Goal: Task Accomplishment & Management: Complete application form

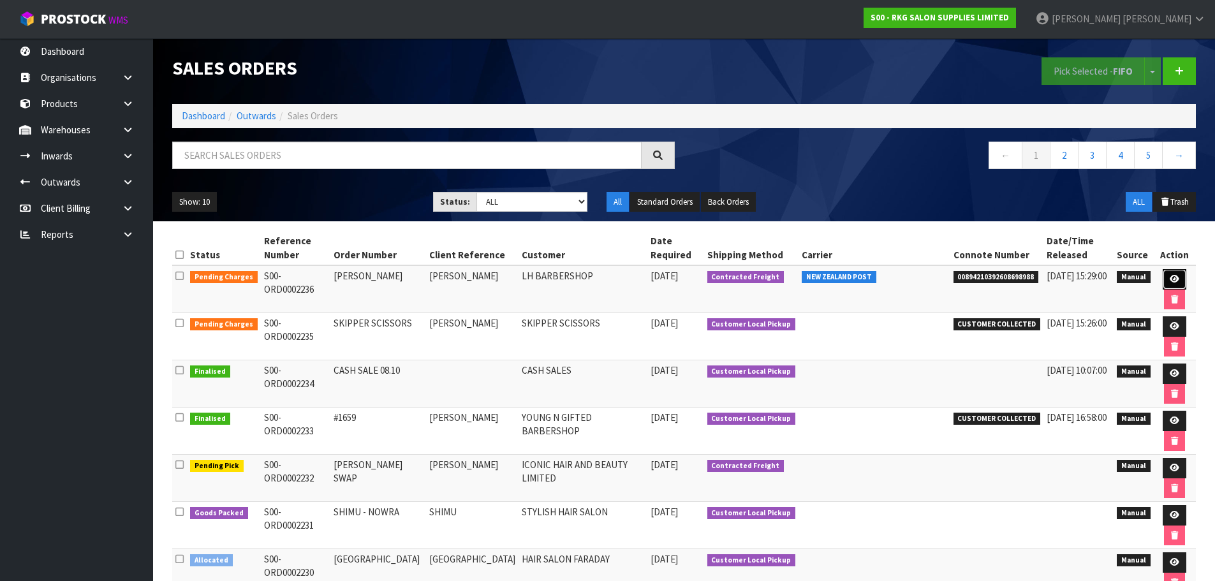
click at [1176, 279] on icon at bounding box center [1175, 279] width 10 height 8
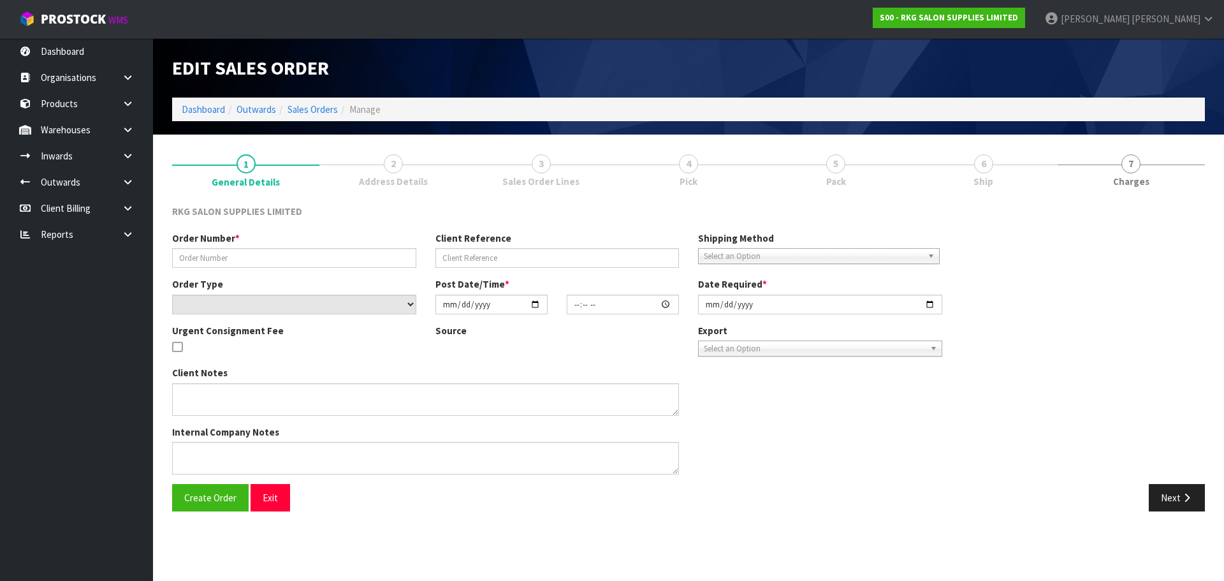
type input "[PERSON_NAME]"
select select "number:0"
type input "[DATE]"
type input "12:47:00.000"
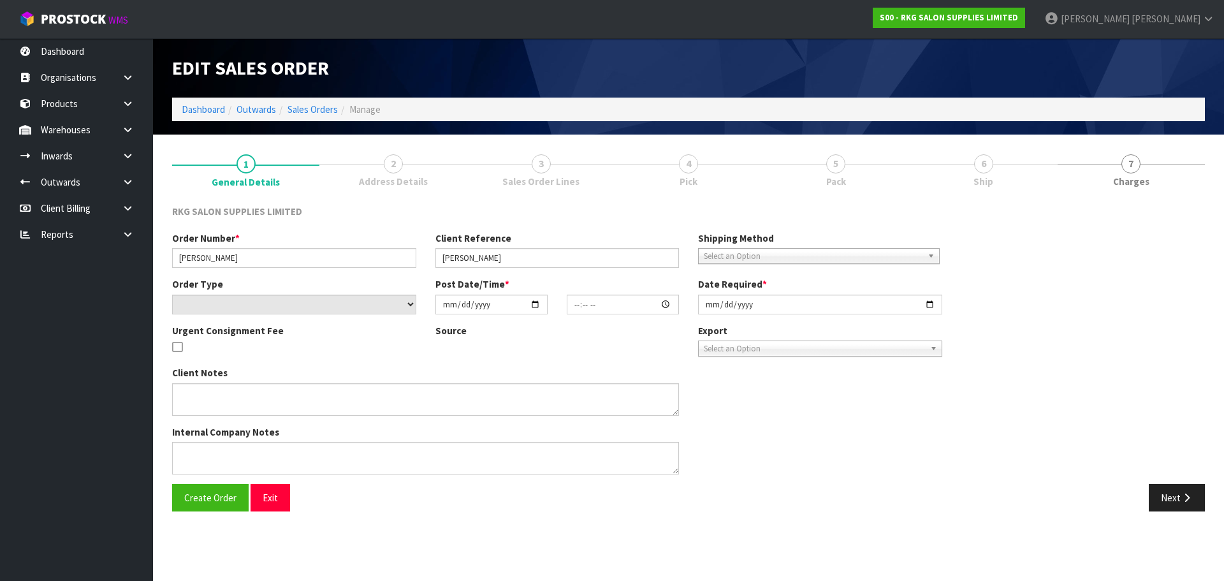
type input "[DATE]"
type textarea "MISC ITEM - TOWEL HANDLE (FROM SHOWROOM) WITH SCREWS IMMORTAL PRODUCT FREEBIES"
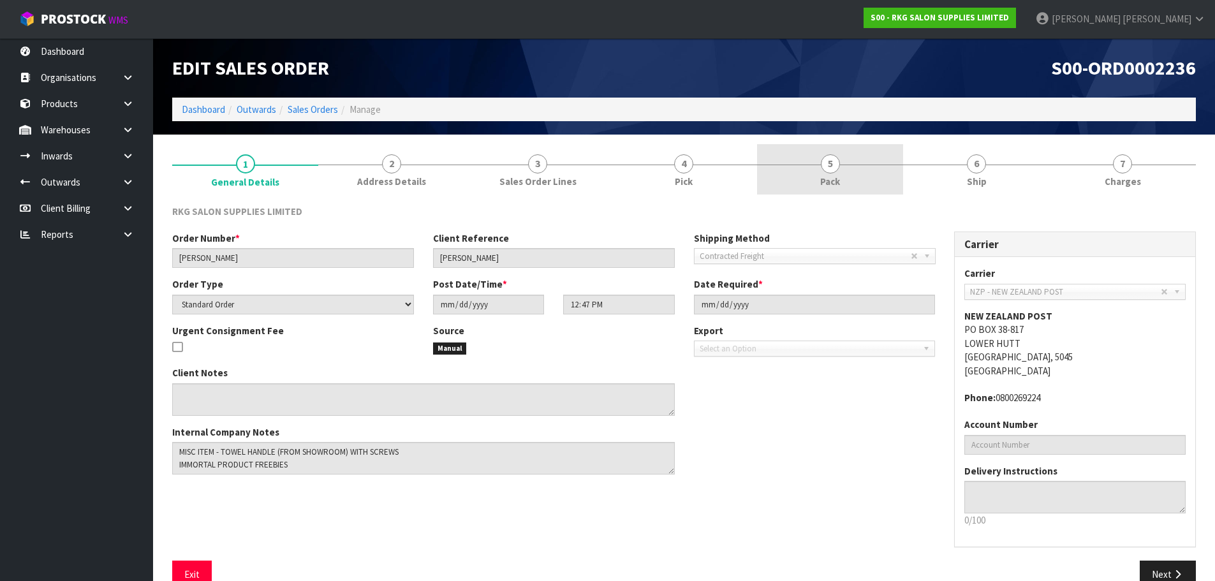
click at [839, 162] on span "5" at bounding box center [830, 163] width 19 height 19
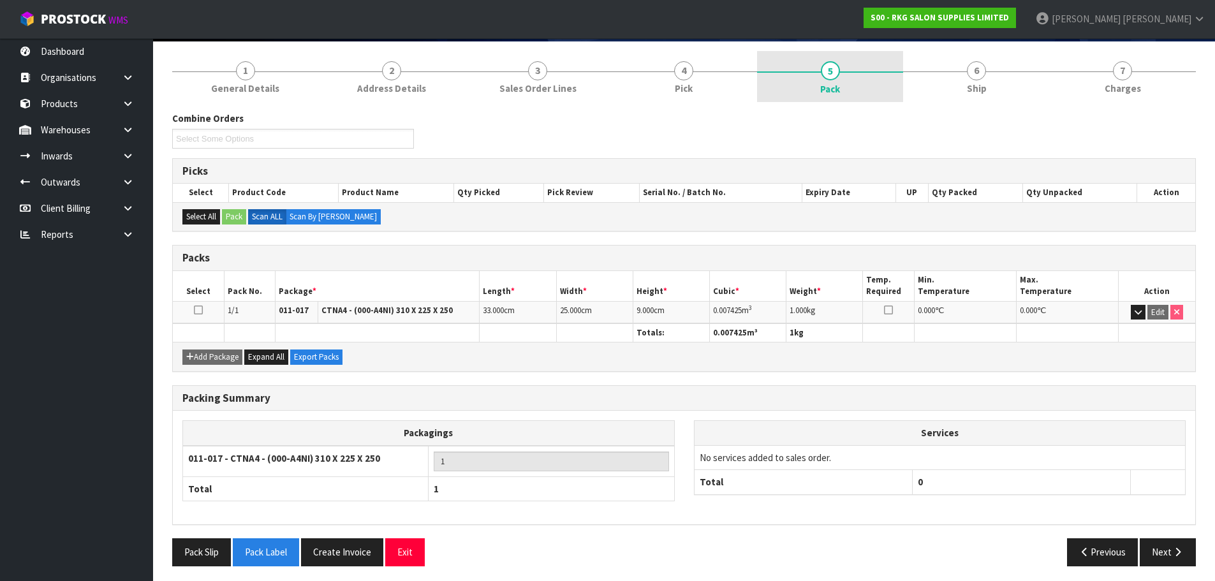
scroll to position [98, 0]
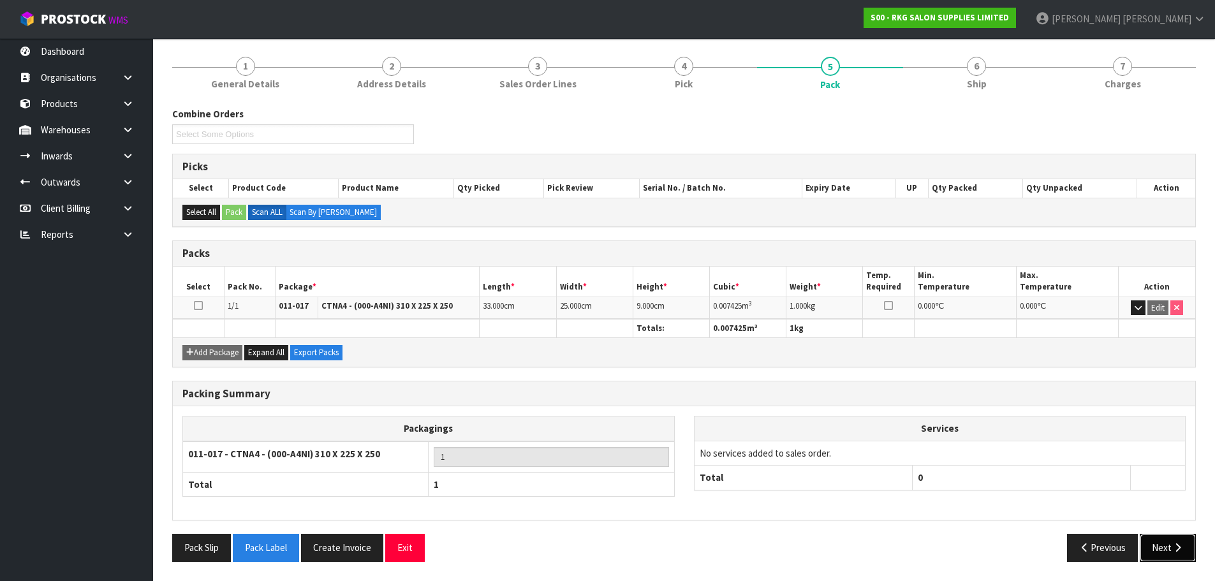
click at [1159, 543] on button "Next" at bounding box center [1168, 547] width 56 height 27
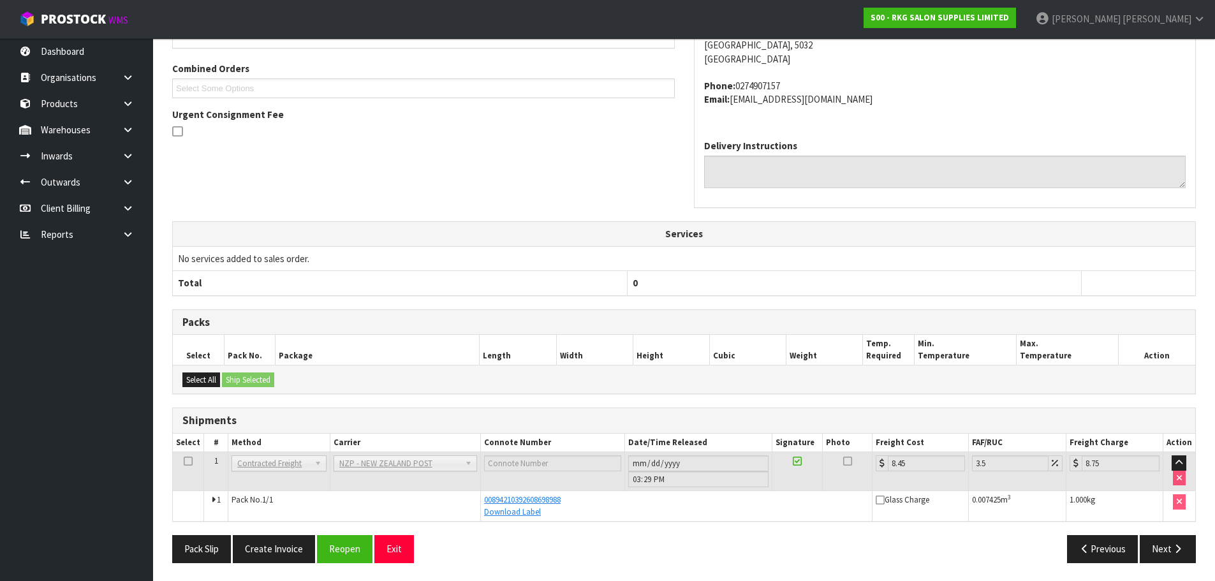
scroll to position [272, 0]
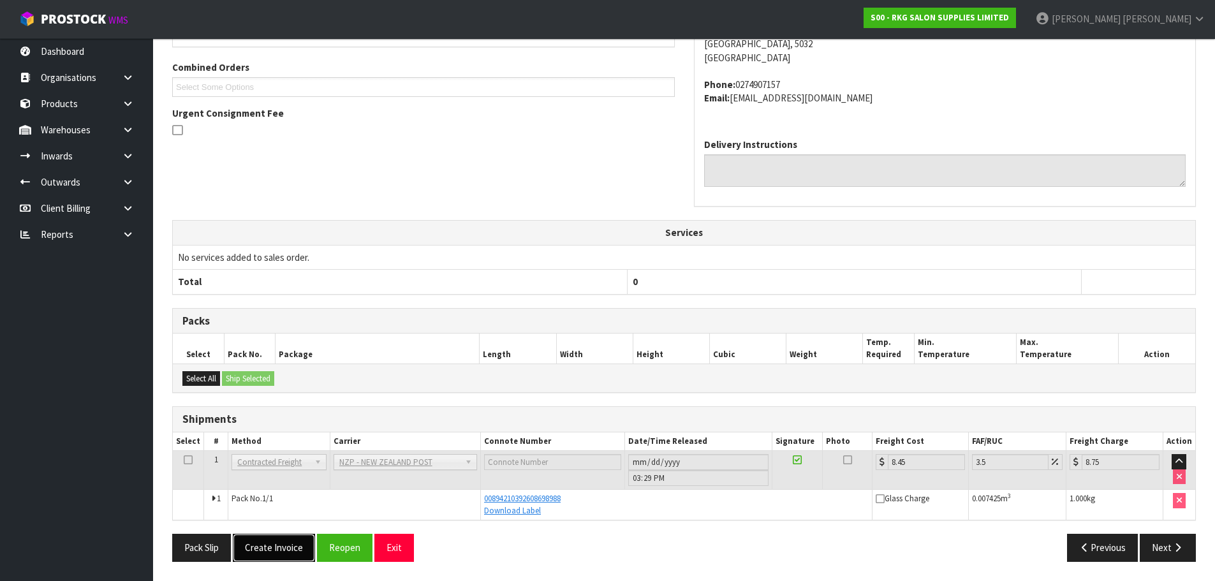
click at [277, 555] on button "Create Invoice" at bounding box center [274, 547] width 82 height 27
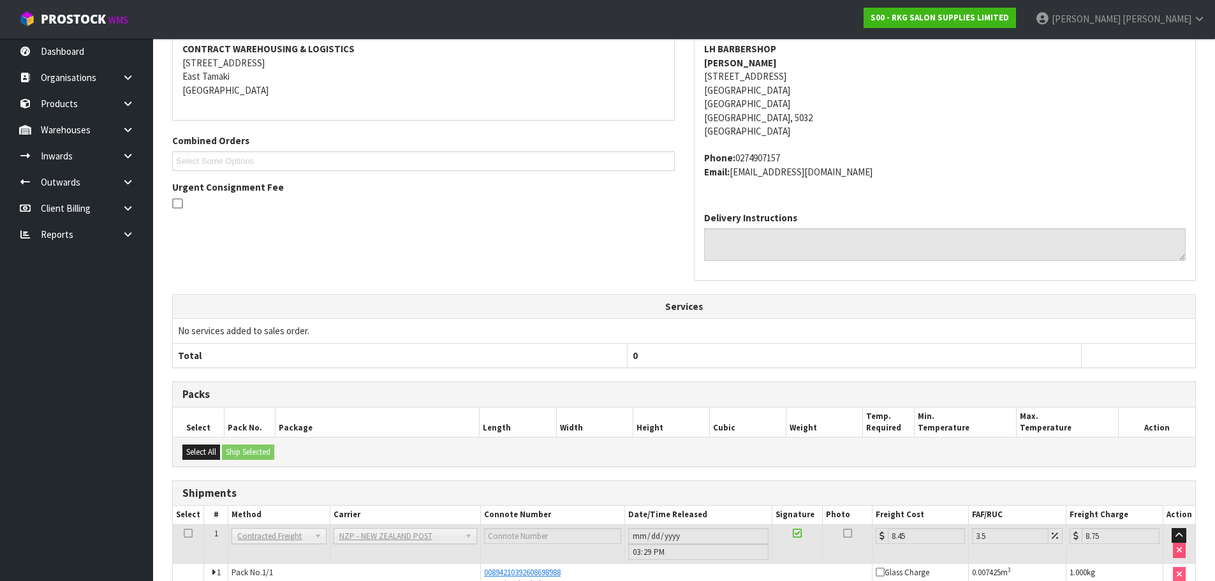
scroll to position [318, 0]
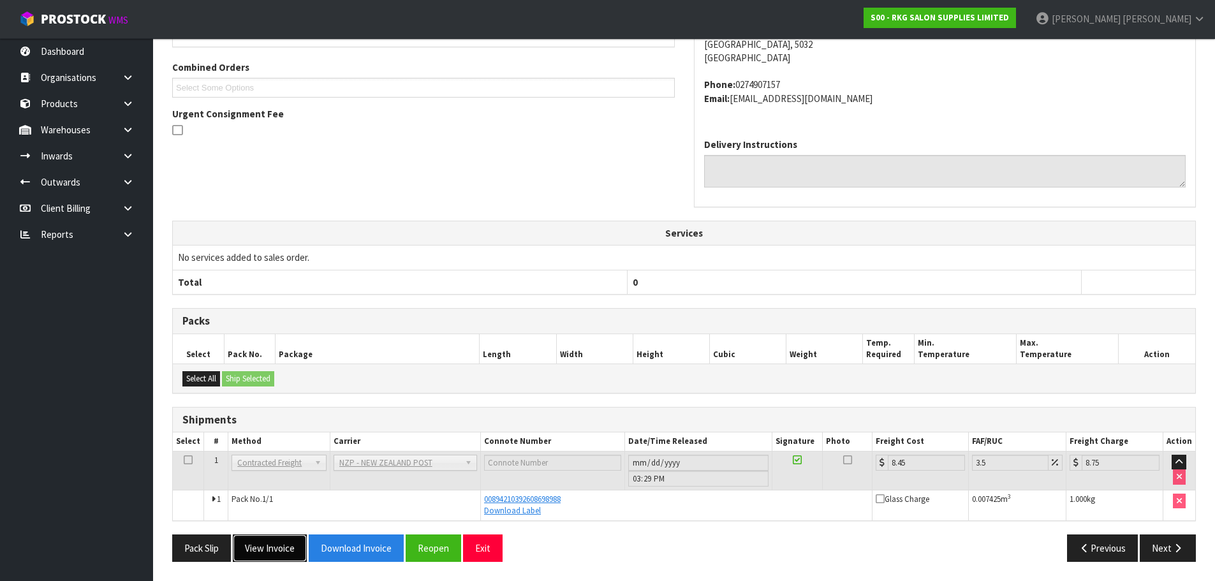
click at [274, 553] on button "View Invoice" at bounding box center [270, 547] width 74 height 27
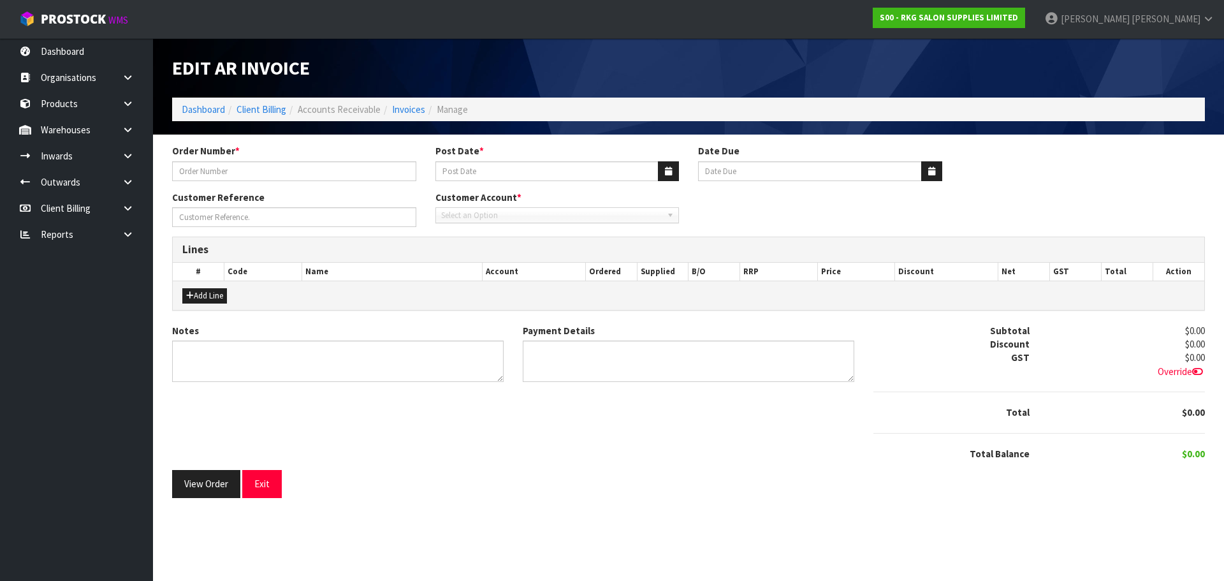
type input "[PERSON_NAME]"
type input "[DATE]"
type input "[PERSON_NAME]"
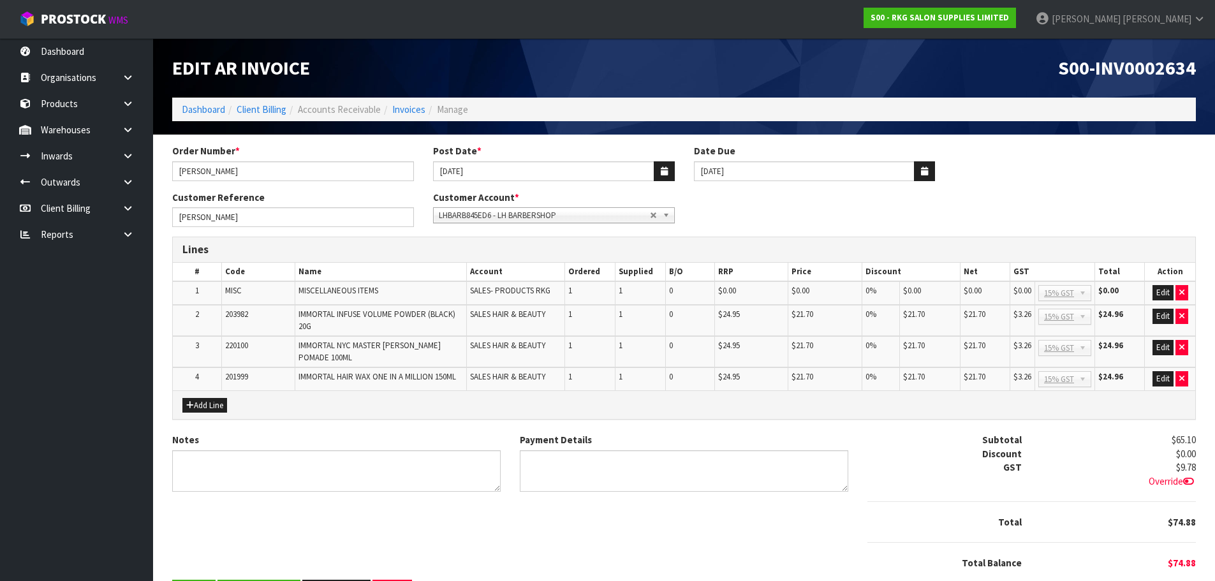
click at [502, 217] on span "LHBARB845ED6 - LH BARBERSHOP" at bounding box center [544, 215] width 211 height 15
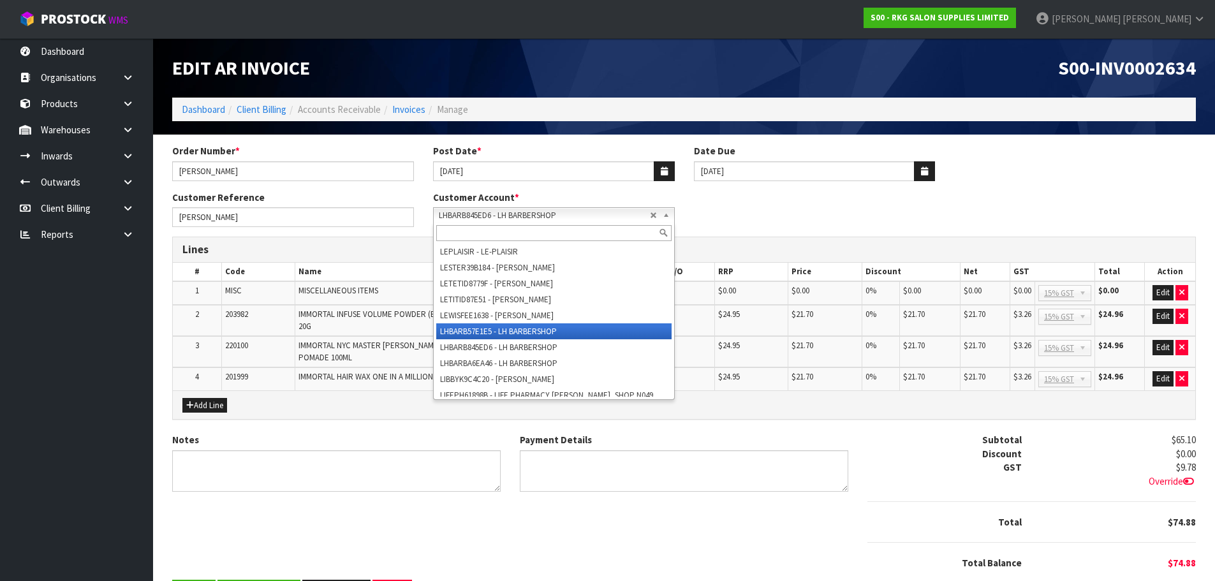
scroll to position [20831, 0]
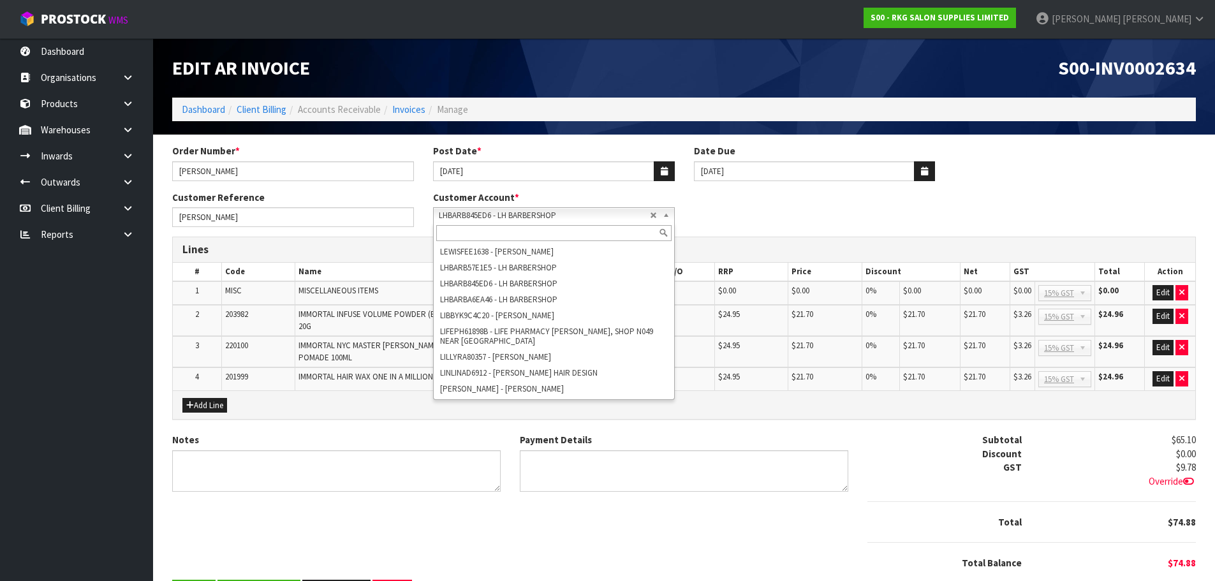
paste input "LHBARB57E1E5"
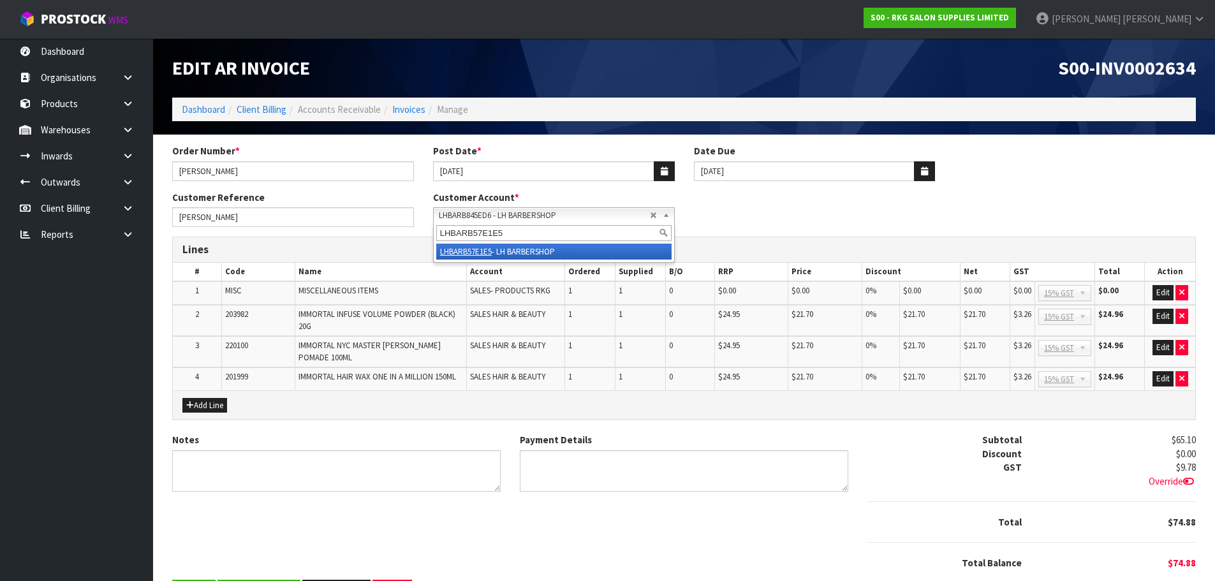
type input "LHBARB57E1E5"
click at [519, 253] on li "LHBARB57E1E5 - LH BARBERSHOP" at bounding box center [553, 252] width 235 height 16
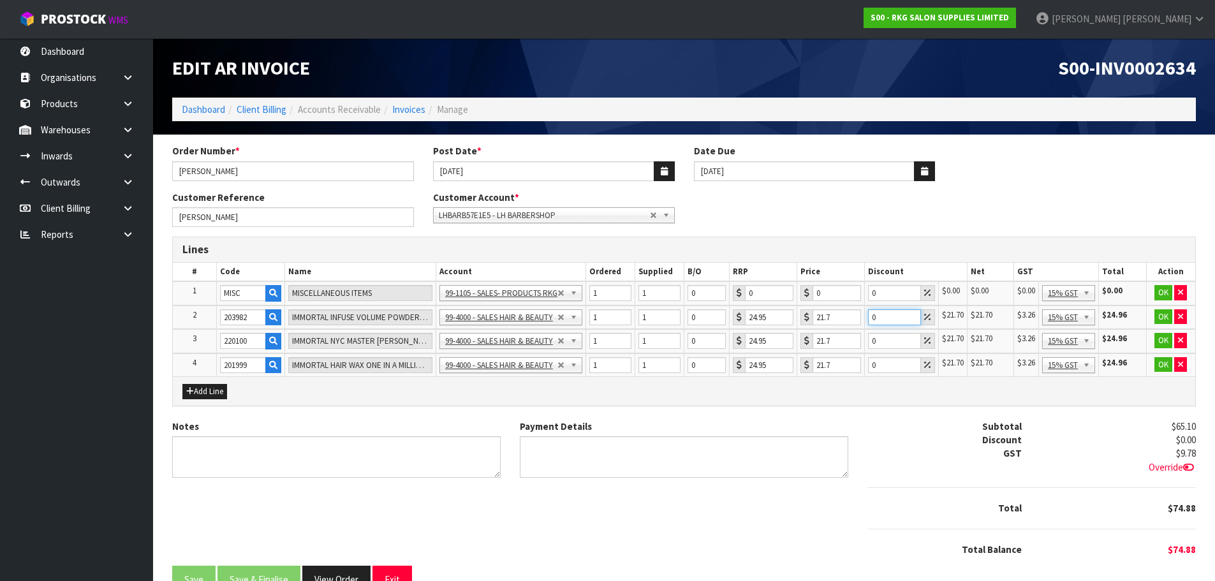
drag, startPoint x: 881, startPoint y: 316, endPoint x: 867, endPoint y: 319, distance: 14.3
click at [868, 319] on input "0" at bounding box center [894, 317] width 53 height 16
type input "100"
drag, startPoint x: 877, startPoint y: 338, endPoint x: 871, endPoint y: 340, distance: 6.7
click at [871, 340] on input "0" at bounding box center [894, 341] width 53 height 16
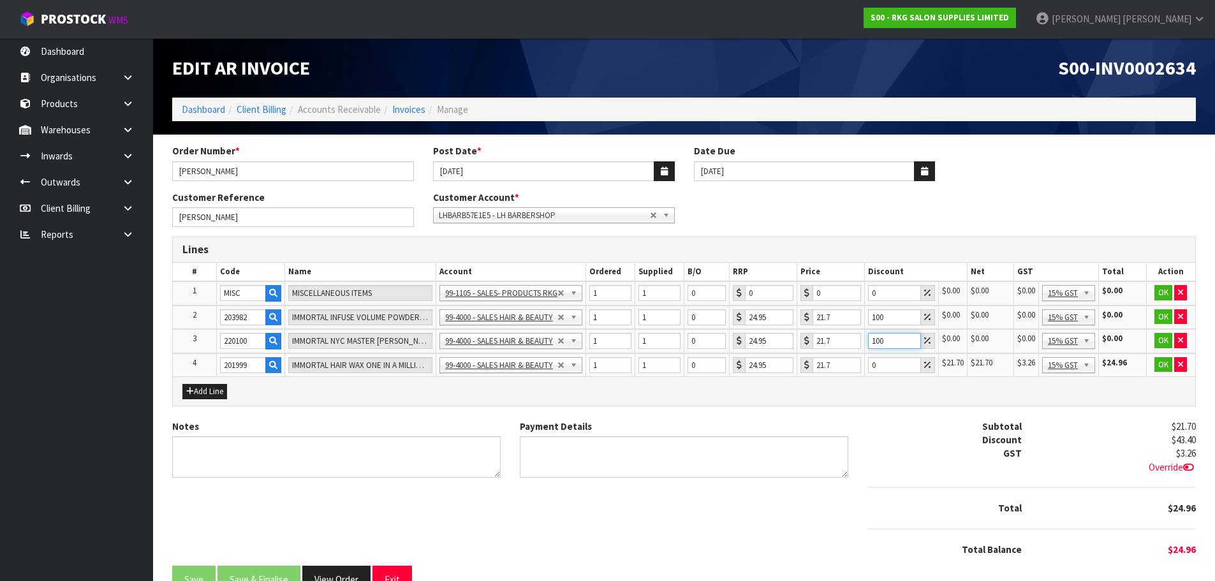
type input "100"
click at [873, 365] on input "0" at bounding box center [894, 365] width 53 height 16
type input "100"
click at [1165, 297] on button "OK" at bounding box center [1163, 292] width 18 height 15
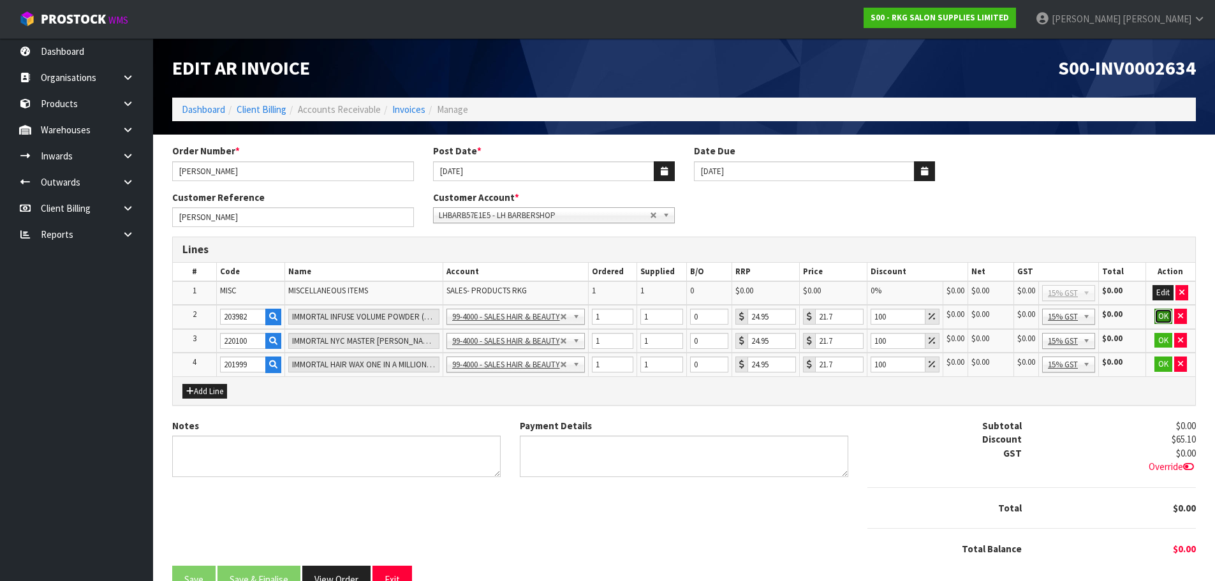
click at [1163, 314] on button "OK" at bounding box center [1163, 316] width 18 height 15
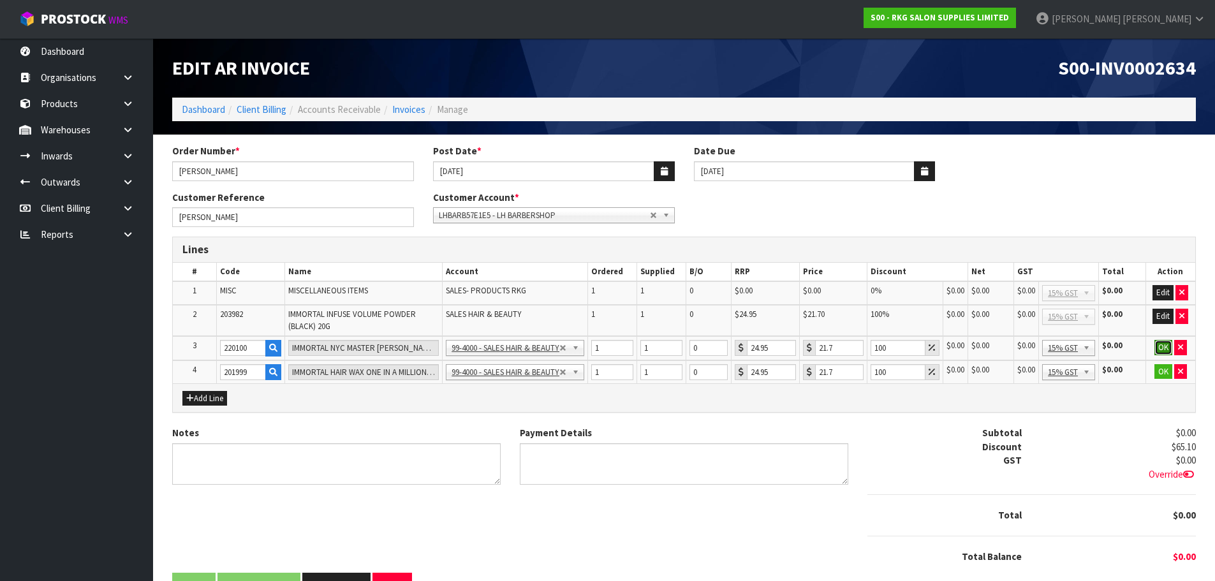
click at [1160, 342] on button "OK" at bounding box center [1163, 347] width 18 height 15
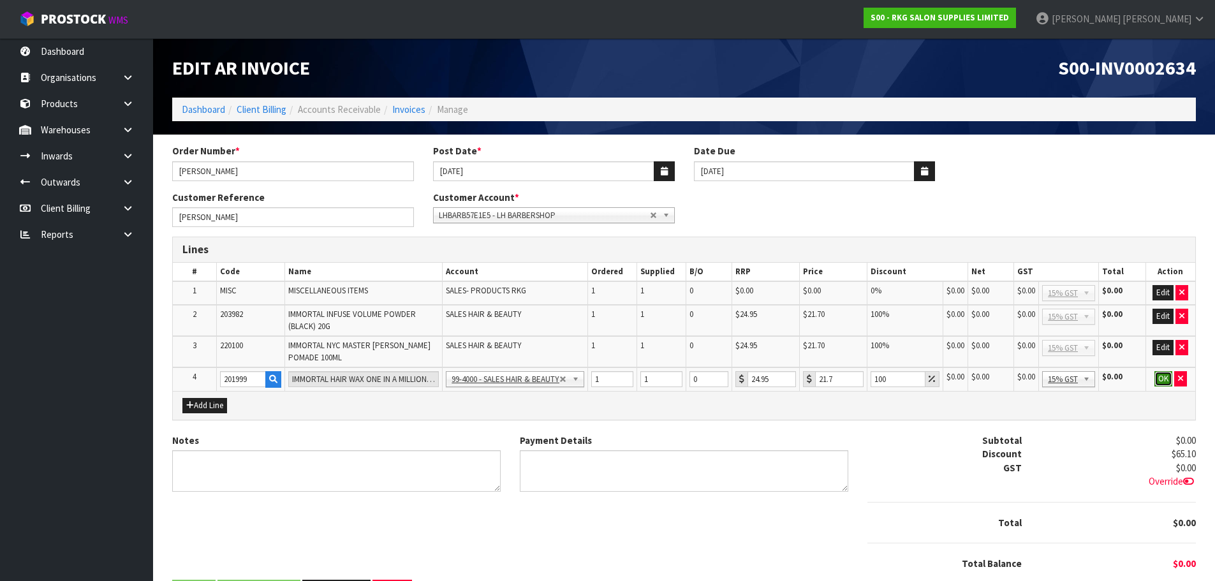
click at [1162, 373] on button "OK" at bounding box center [1163, 378] width 18 height 15
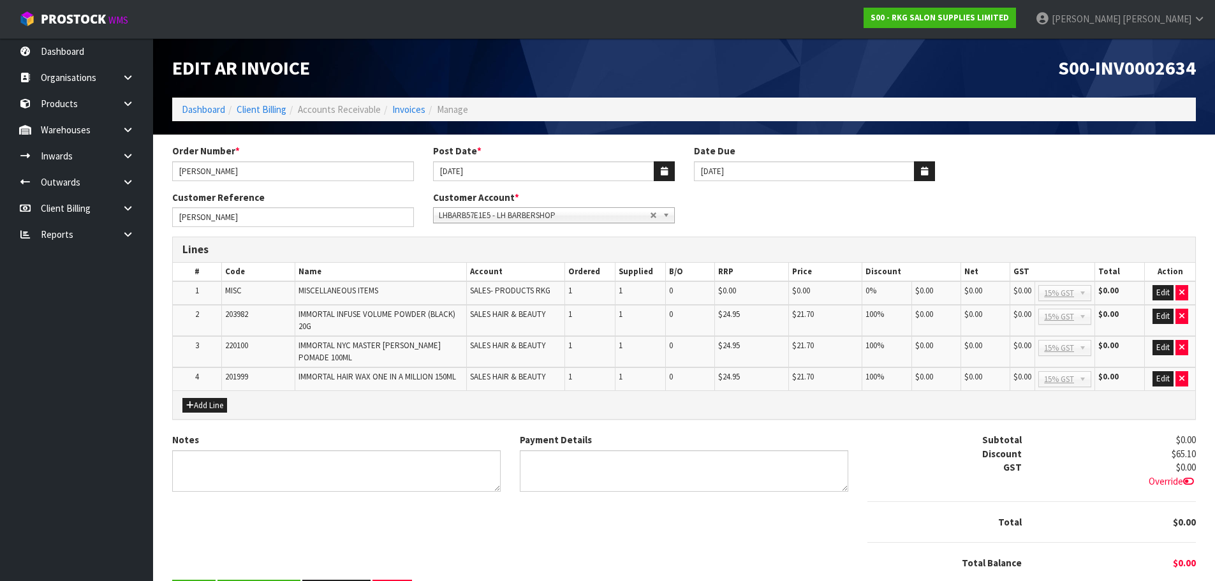
scroll to position [38, 0]
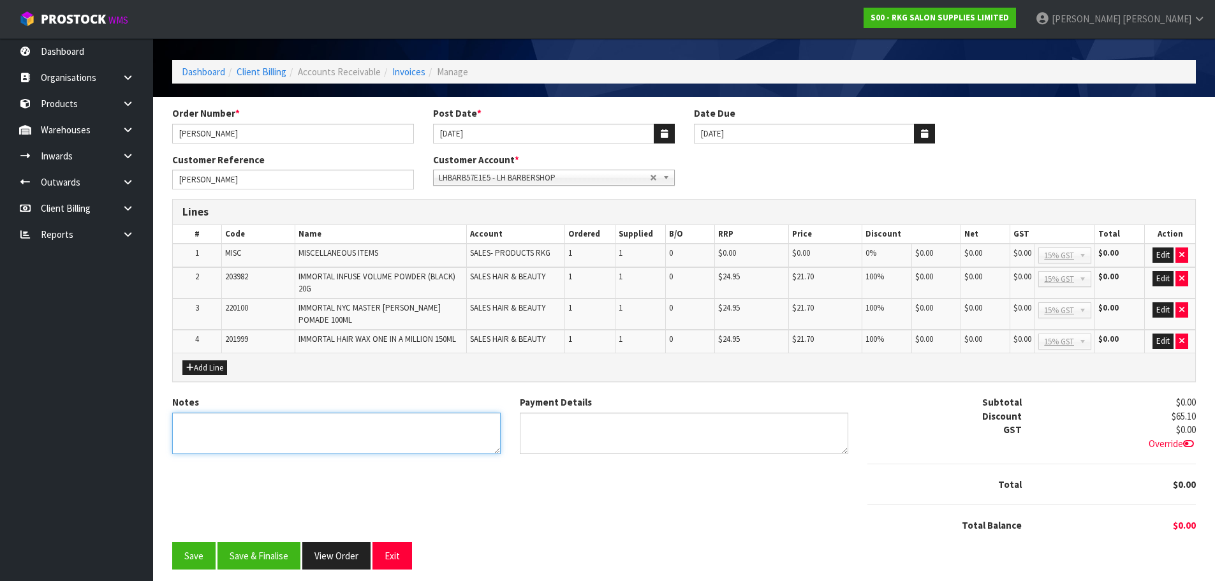
click at [294, 415] on textarea "Notes" at bounding box center [336, 433] width 328 height 41
type textarea "WARRANTY PART - TOWEL HANDLE"
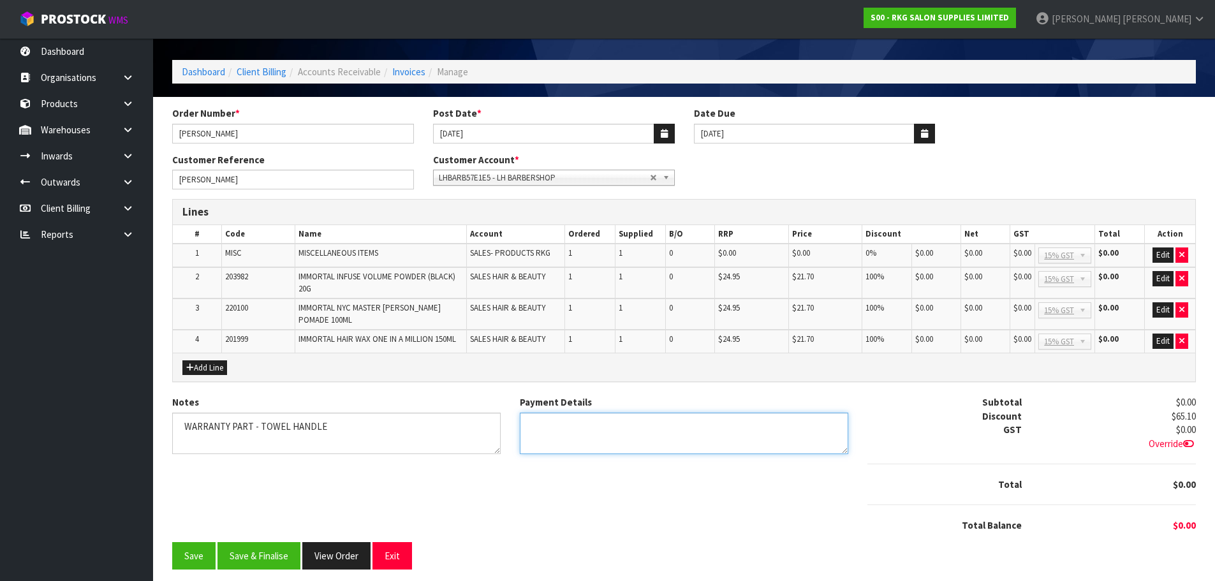
click at [547, 417] on textarea "Payment Details" at bounding box center [684, 433] width 328 height 41
type textarea "N/A"
click at [338, 418] on textarea "Notes" at bounding box center [336, 433] width 328 height 41
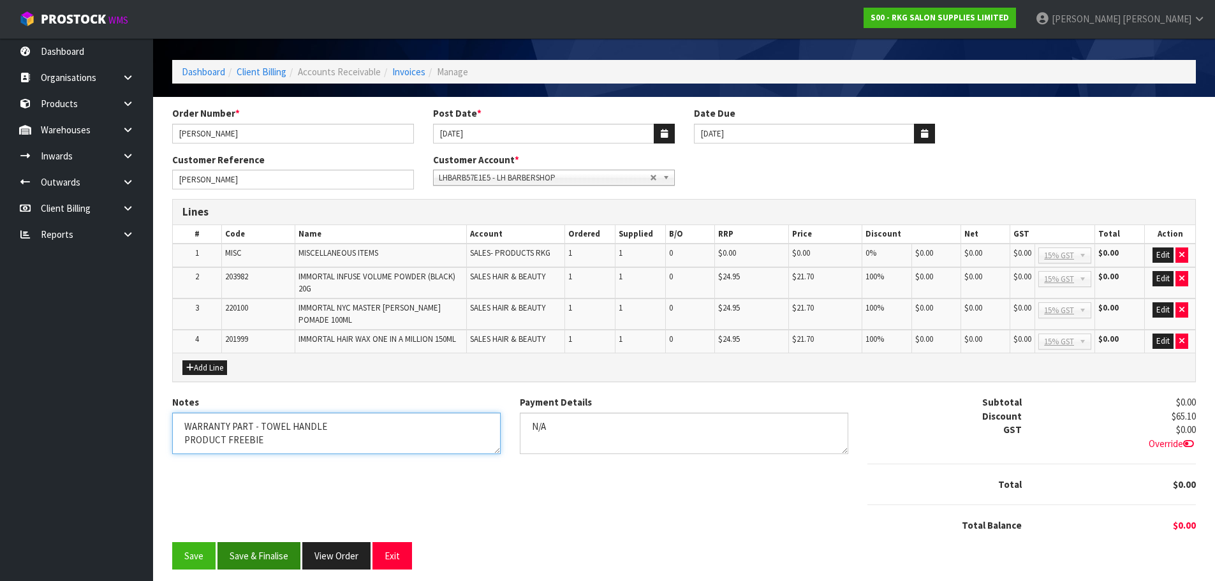
type textarea "WARRANTY PART - TOWEL HANDLE PRODUCT FREEBIE"
click at [264, 548] on button "Save & Finalise" at bounding box center [258, 555] width 83 height 27
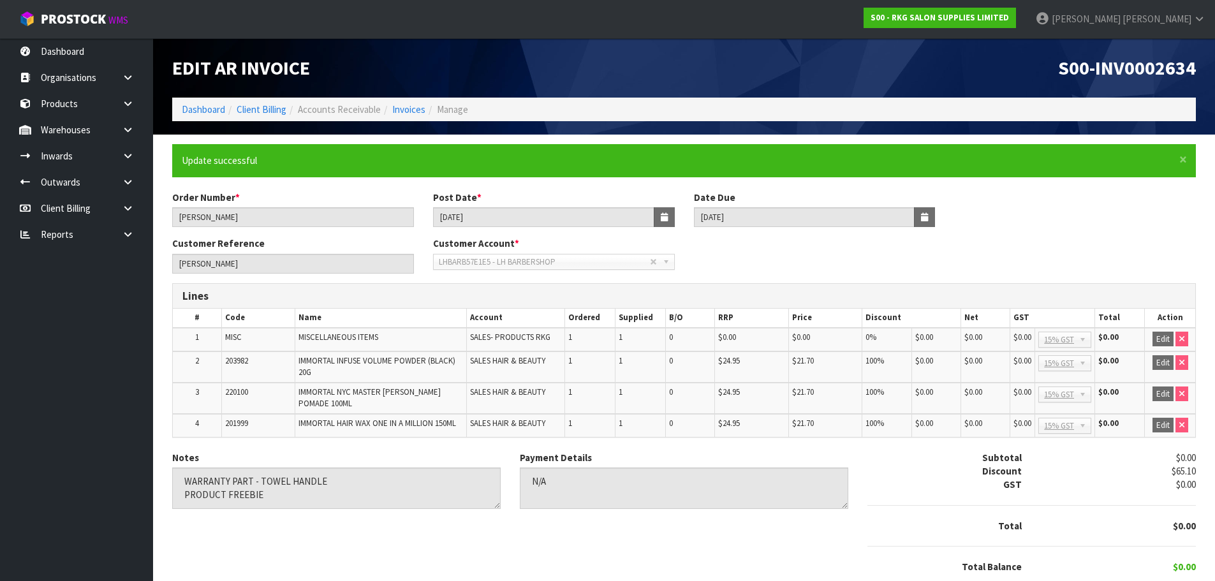
scroll to position [66, 0]
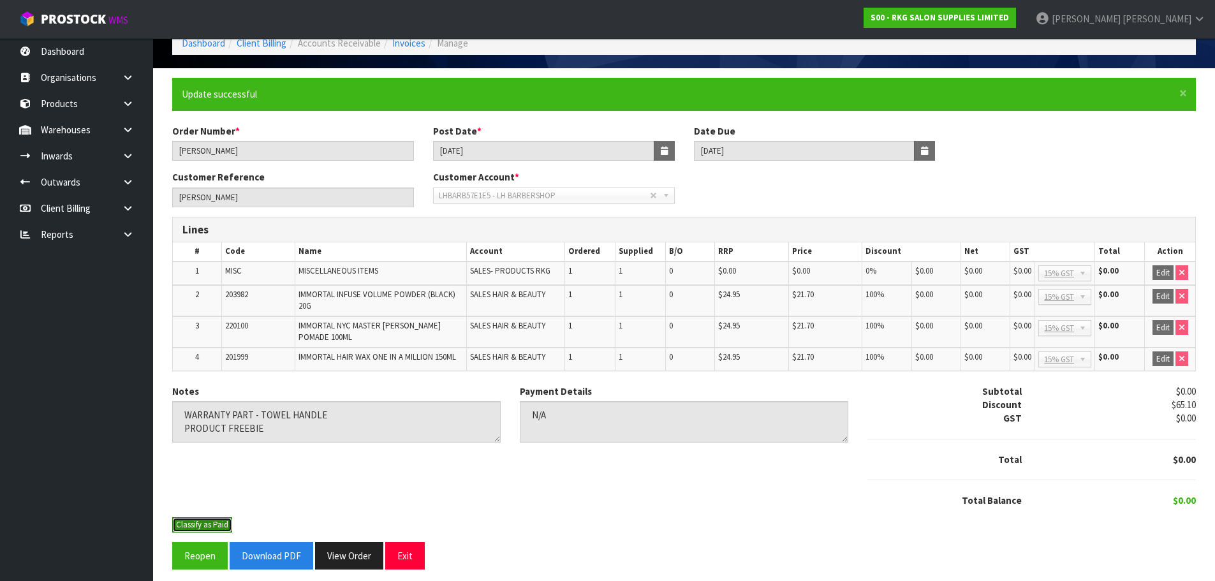
click at [205, 518] on button "Classify as Paid" at bounding box center [202, 524] width 60 height 15
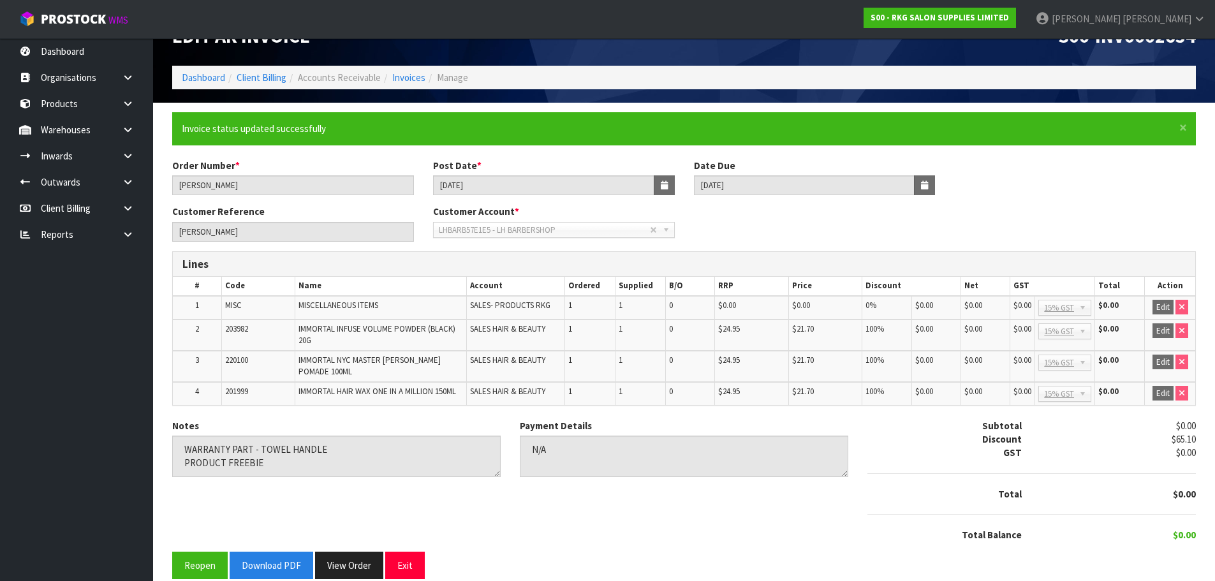
scroll to position [41, 0]
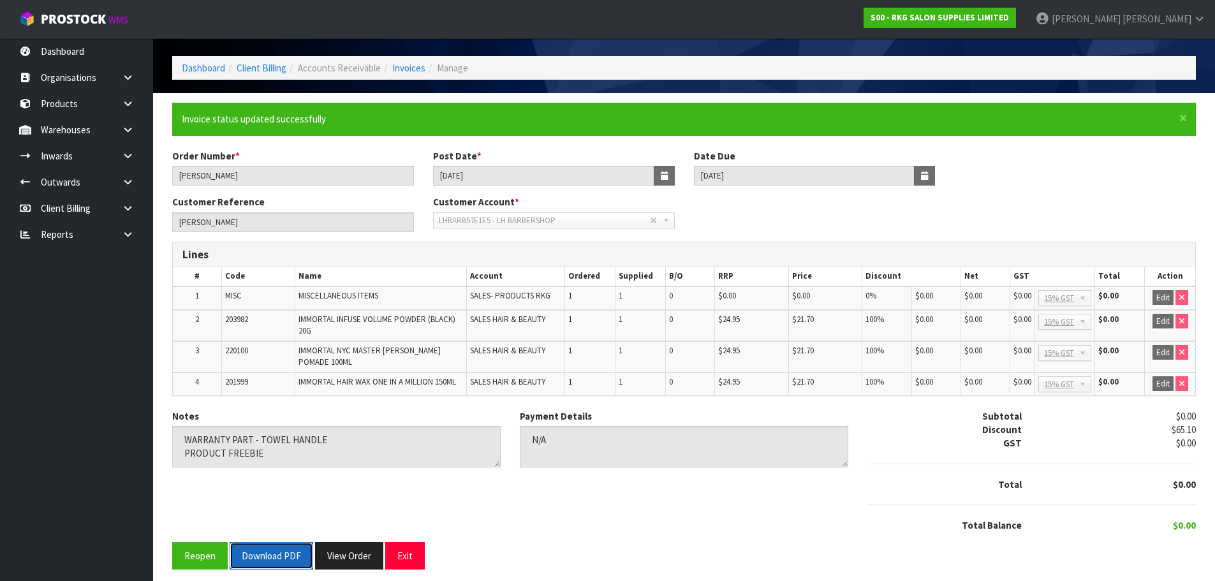
click at [269, 543] on button "Download PDF" at bounding box center [272, 555] width 84 height 27
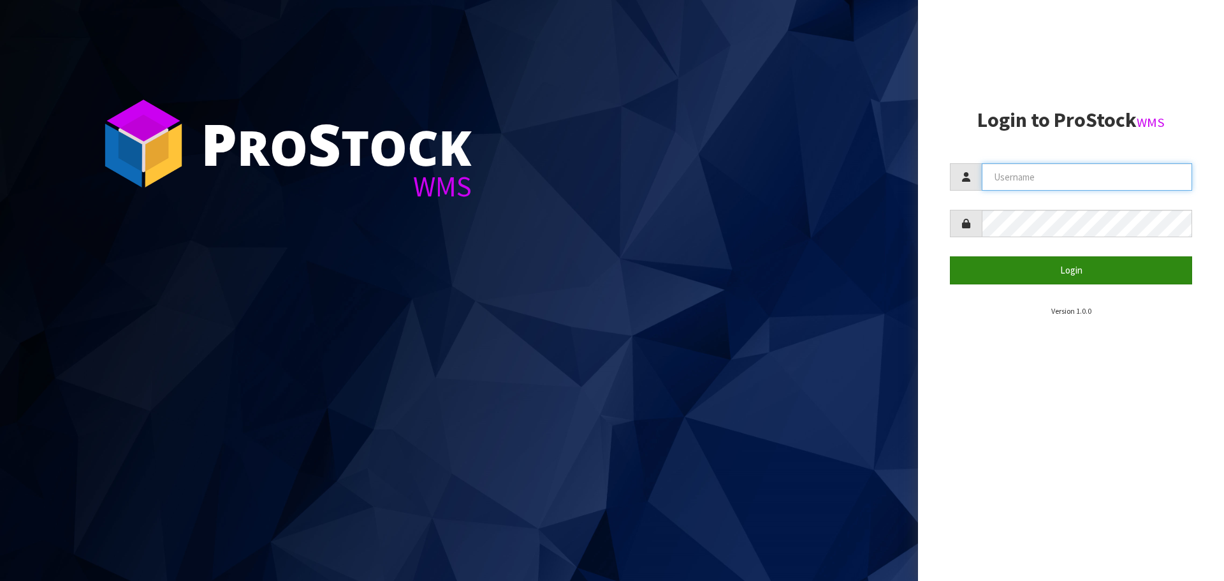
type input "[PERSON_NAME]"
click at [1050, 272] on button "Login" at bounding box center [1071, 269] width 242 height 27
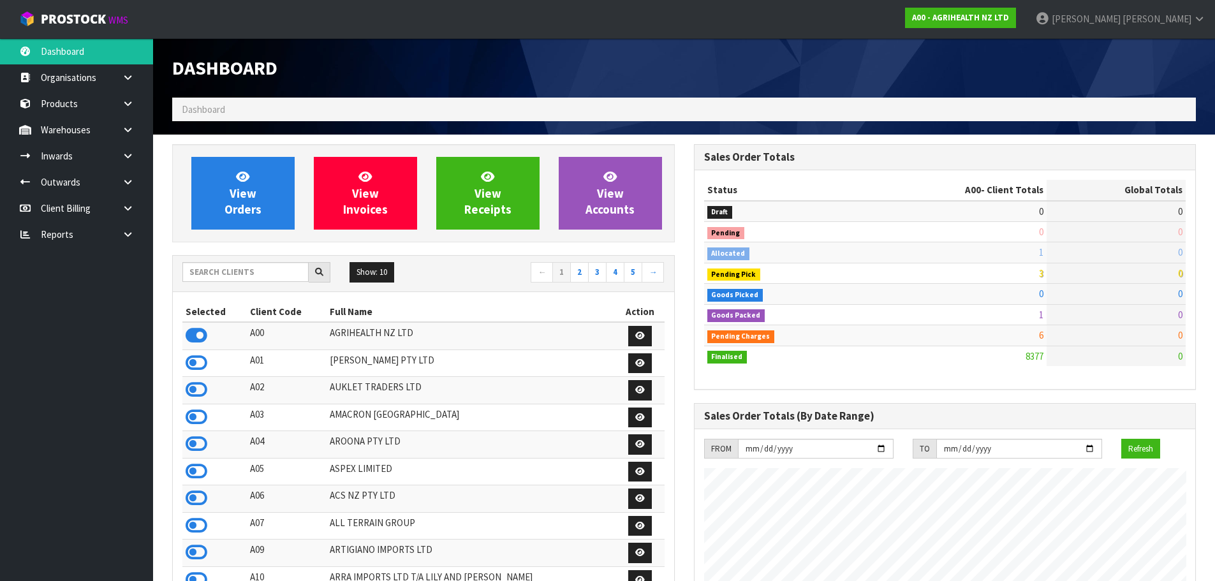
scroll to position [966, 521]
click at [217, 274] on input "text" at bounding box center [245, 272] width 126 height 20
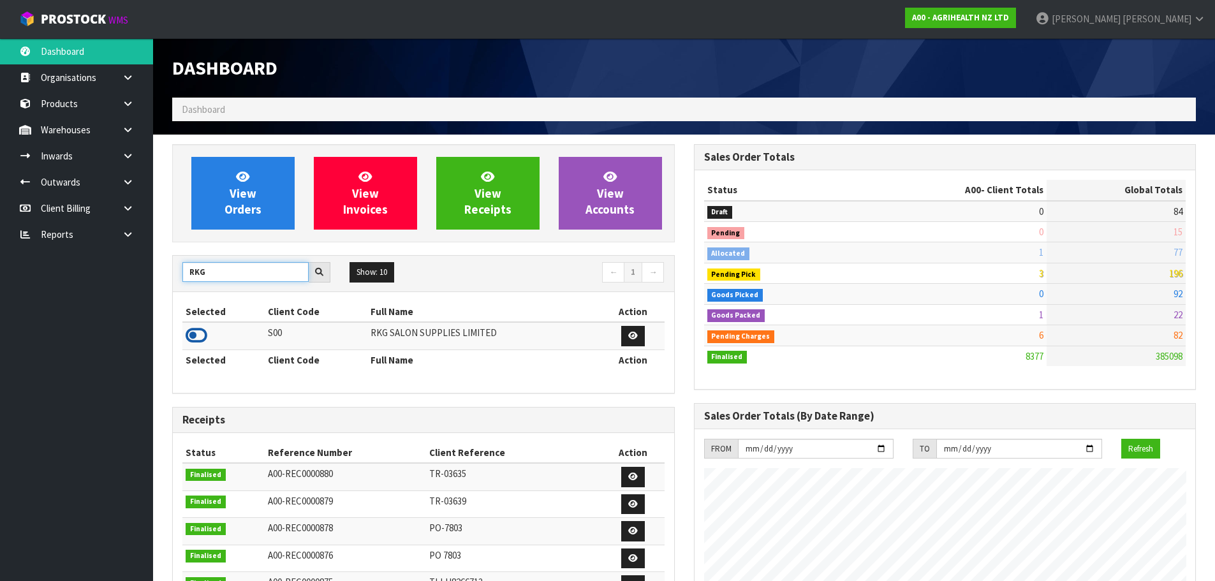
type input "RKG"
drag, startPoint x: 195, startPoint y: 337, endPoint x: 233, endPoint y: 247, distance: 97.1
click at [195, 337] on icon at bounding box center [197, 335] width 22 height 19
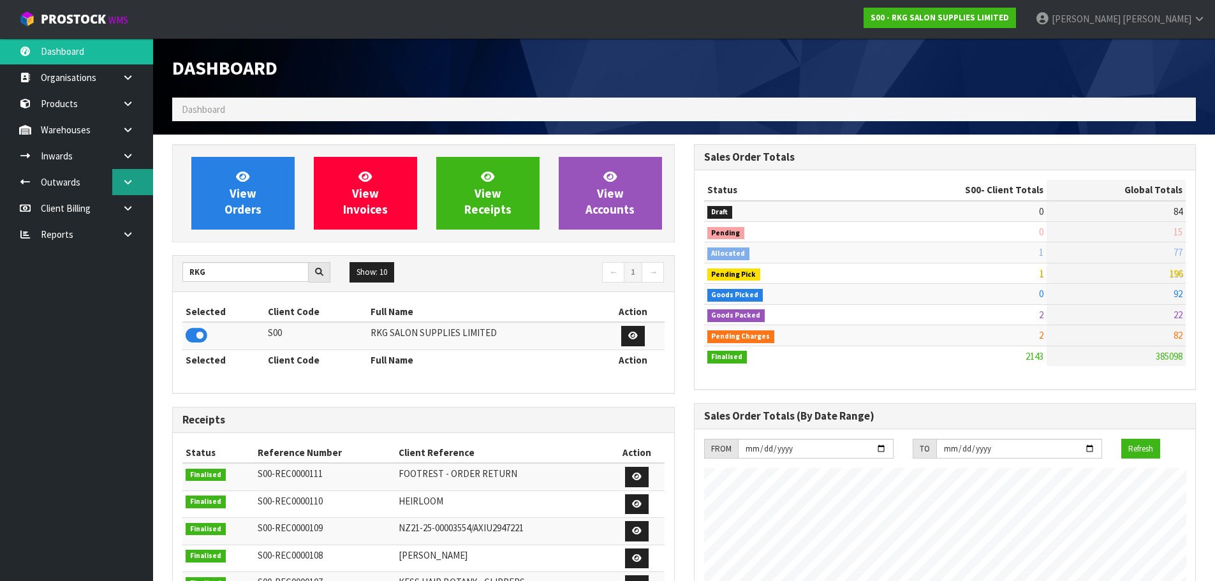
click at [136, 186] on link at bounding box center [132, 182] width 41 height 26
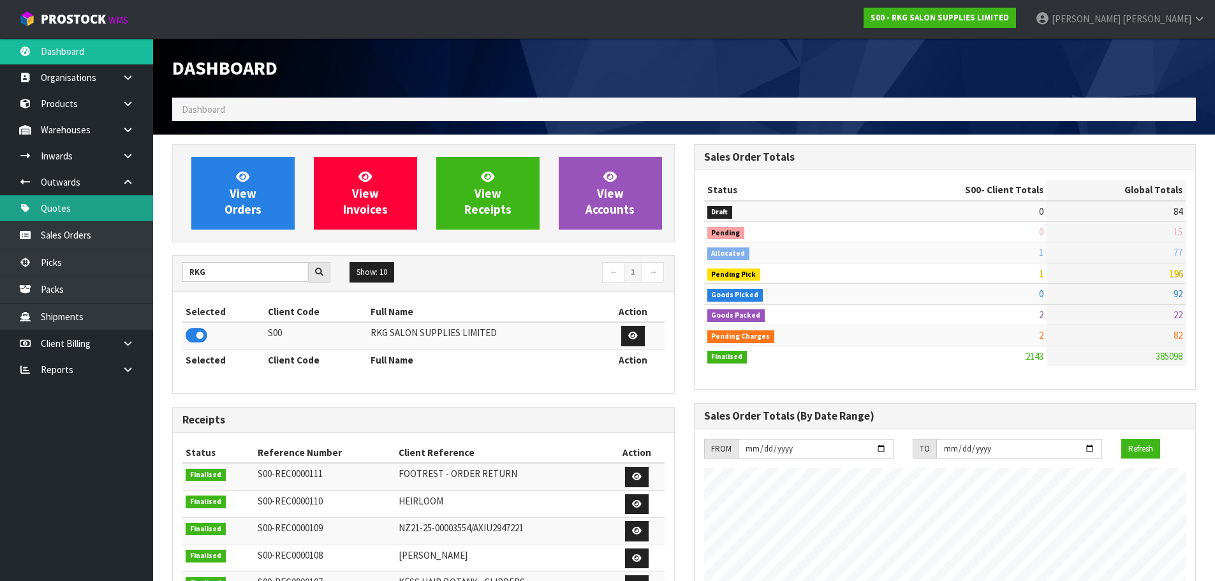
click at [70, 207] on link "Quotes" at bounding box center [76, 208] width 153 height 26
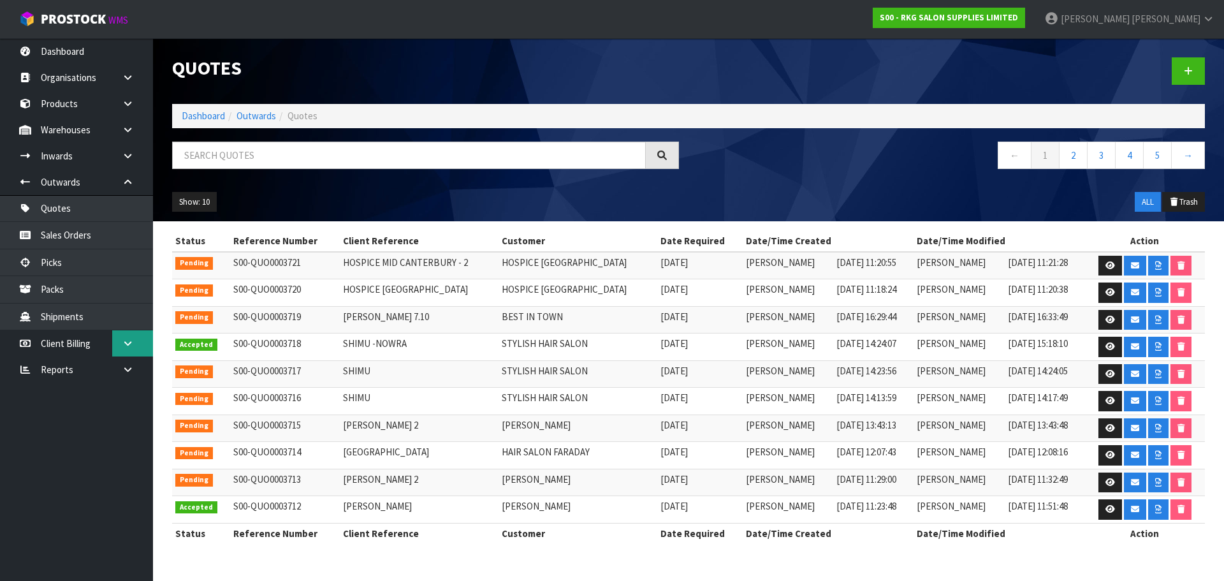
click at [135, 345] on link at bounding box center [132, 343] width 41 height 26
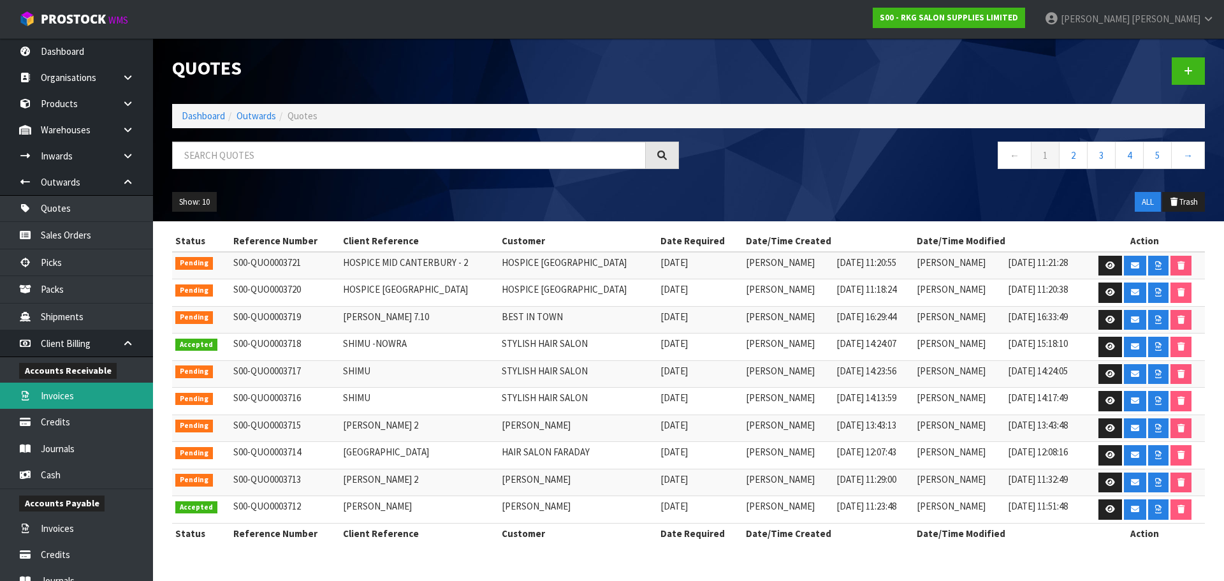
click at [92, 395] on link "Invoices" at bounding box center [76, 396] width 153 height 26
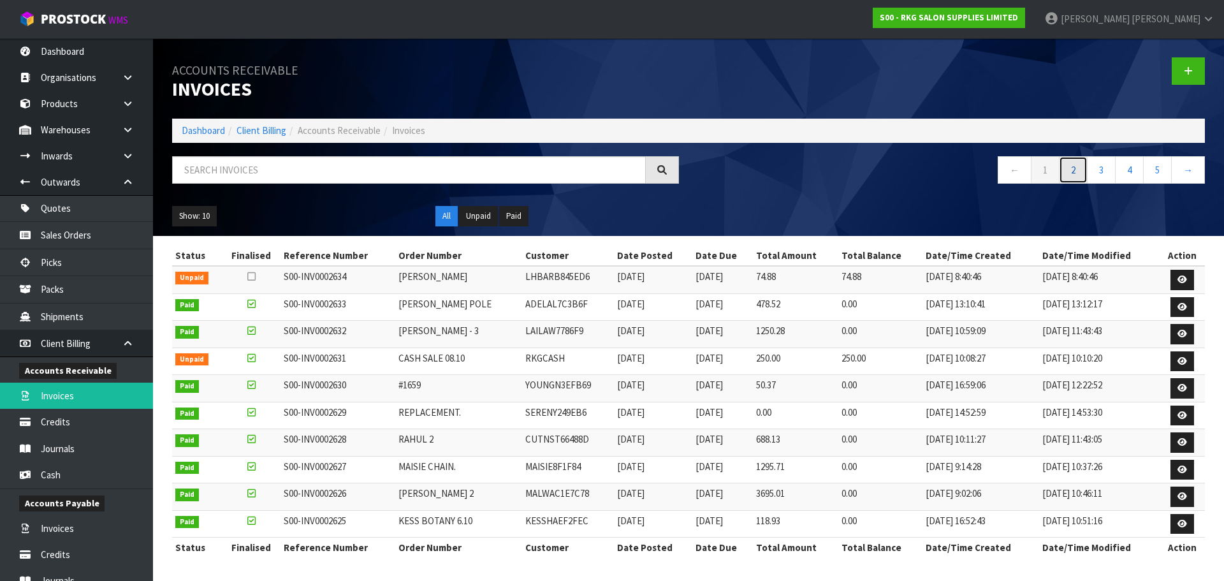
click at [1065, 165] on link "2" at bounding box center [1073, 169] width 29 height 27
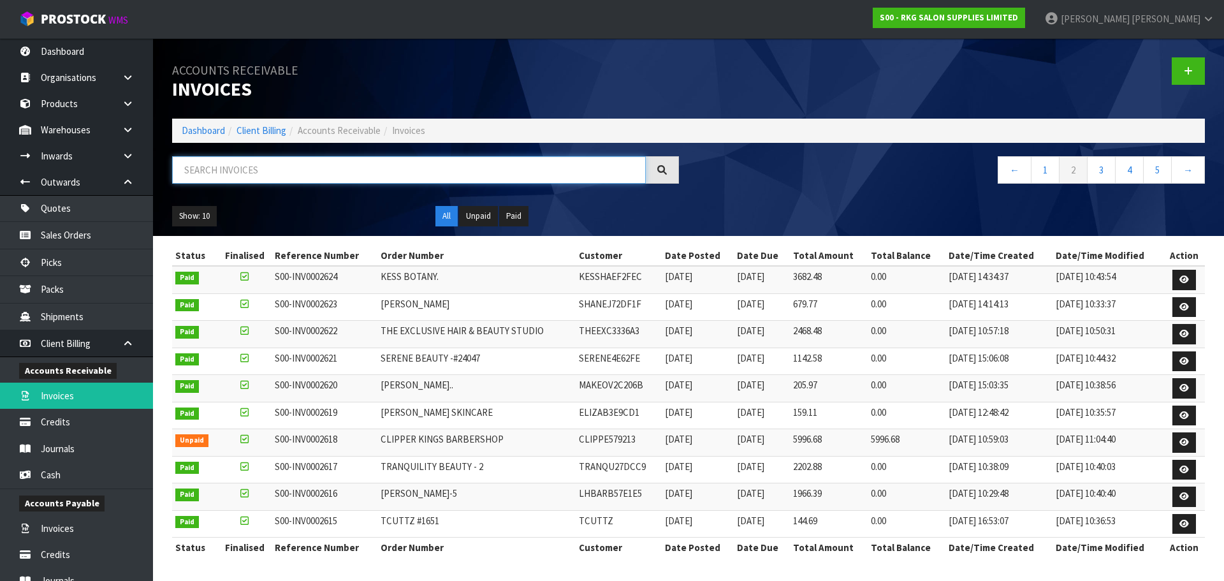
click at [283, 164] on input "text" at bounding box center [409, 169] width 474 height 27
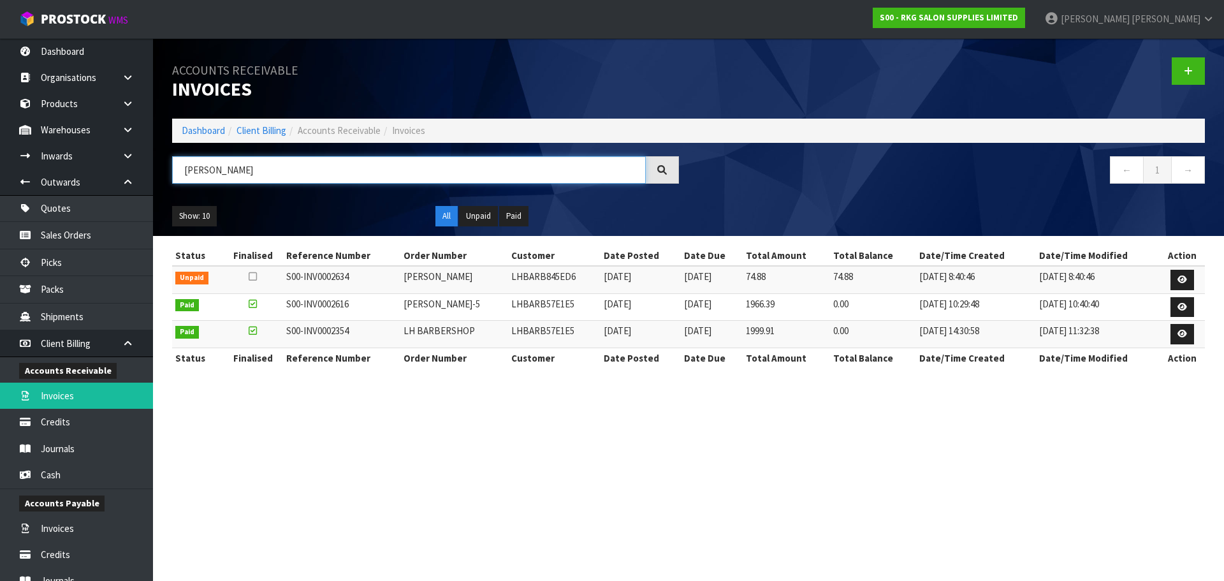
type input "LEANDRO"
drag, startPoint x: 525, startPoint y: 305, endPoint x: 592, endPoint y: 309, distance: 67.1
click at [592, 309] on td "LHBARB57E1E5" at bounding box center [554, 306] width 92 height 27
copy td "LHBARB57E1E5"
